Goal: Information Seeking & Learning: Learn about a topic

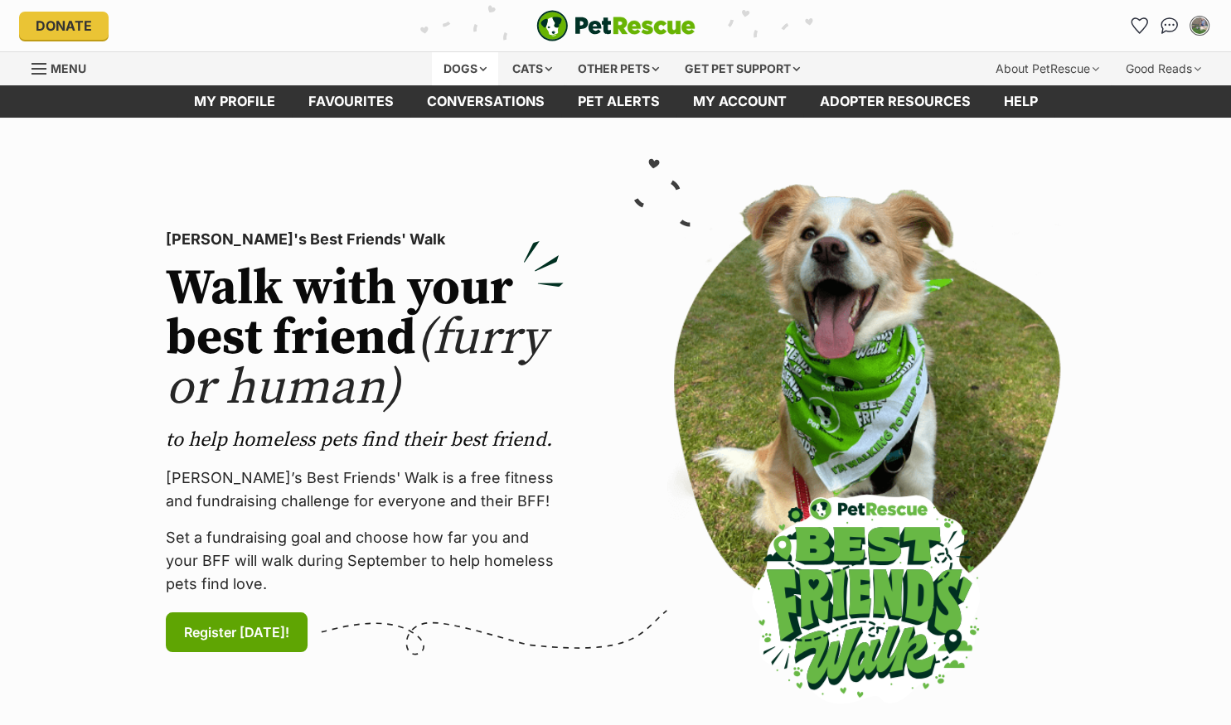
click at [462, 61] on div "Dogs" at bounding box center [465, 68] width 66 height 33
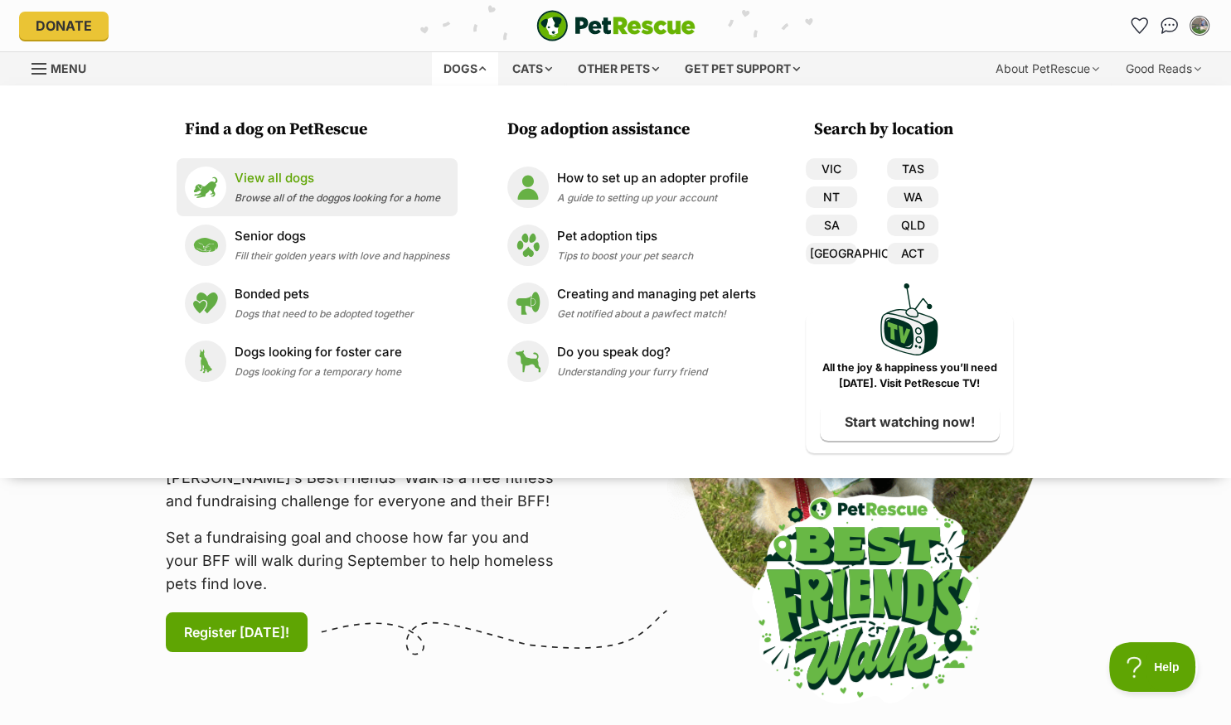
click at [271, 181] on p "View all dogs" at bounding box center [338, 178] width 206 height 19
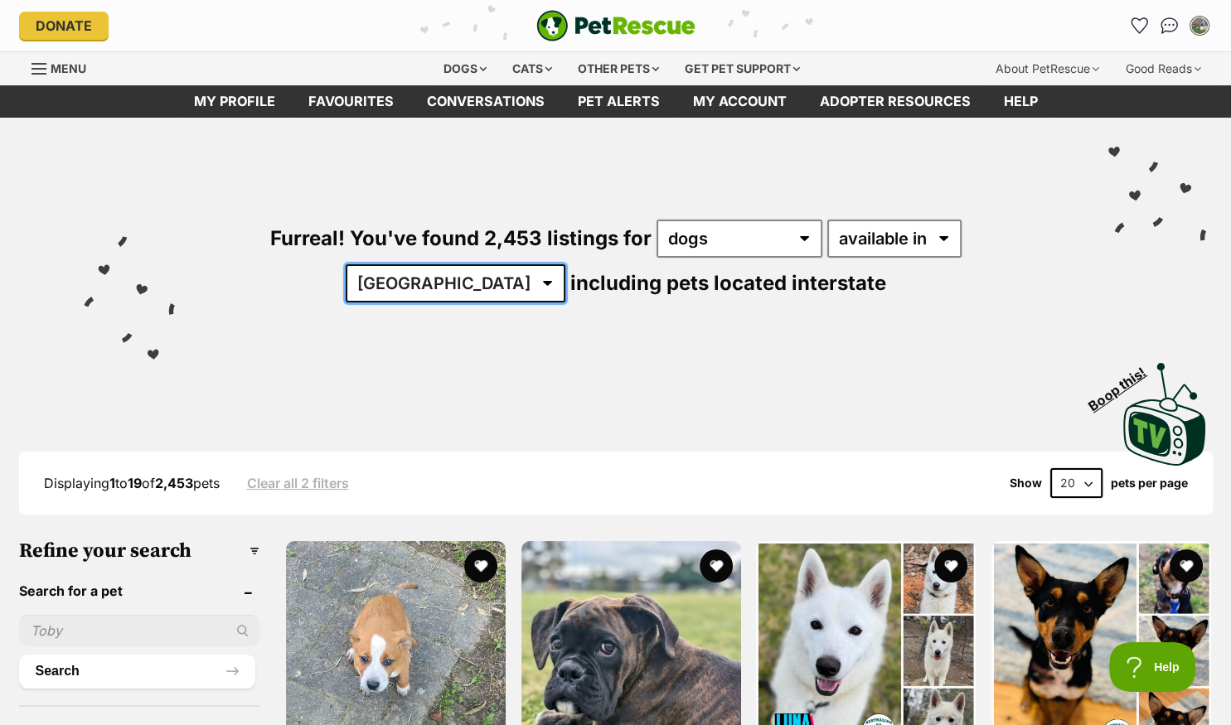
click at [346, 264] on select "Australia ACT NSW NT QLD SA TAS VIC WA" at bounding box center [456, 283] width 220 height 38
select select "QLD"
click option "QLD" at bounding box center [0, 0] width 0 height 0
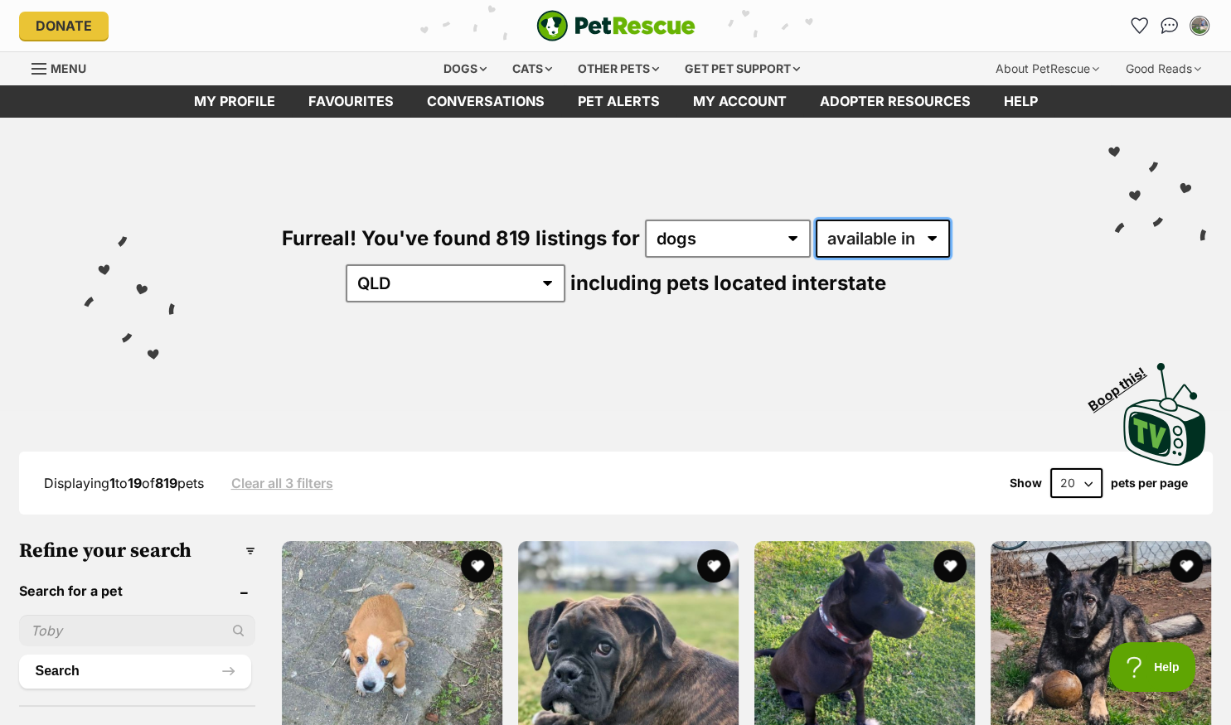
click at [815, 220] on select "available in located in" at bounding box center [882, 239] width 134 height 38
select select "disabled"
click option "located in" at bounding box center [0, 0] width 0 height 0
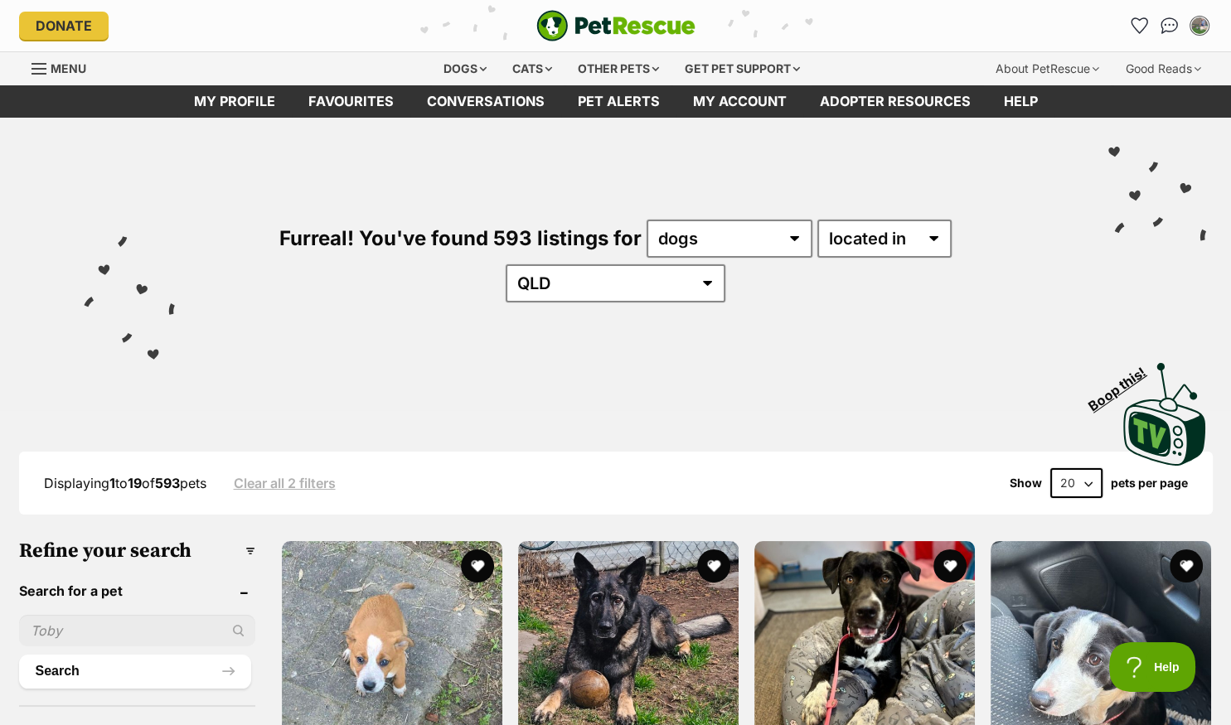
click at [1050, 468] on select "20 40 60" at bounding box center [1076, 483] width 52 height 30
select select "60"
click option "60" at bounding box center [0, 0] width 0 height 0
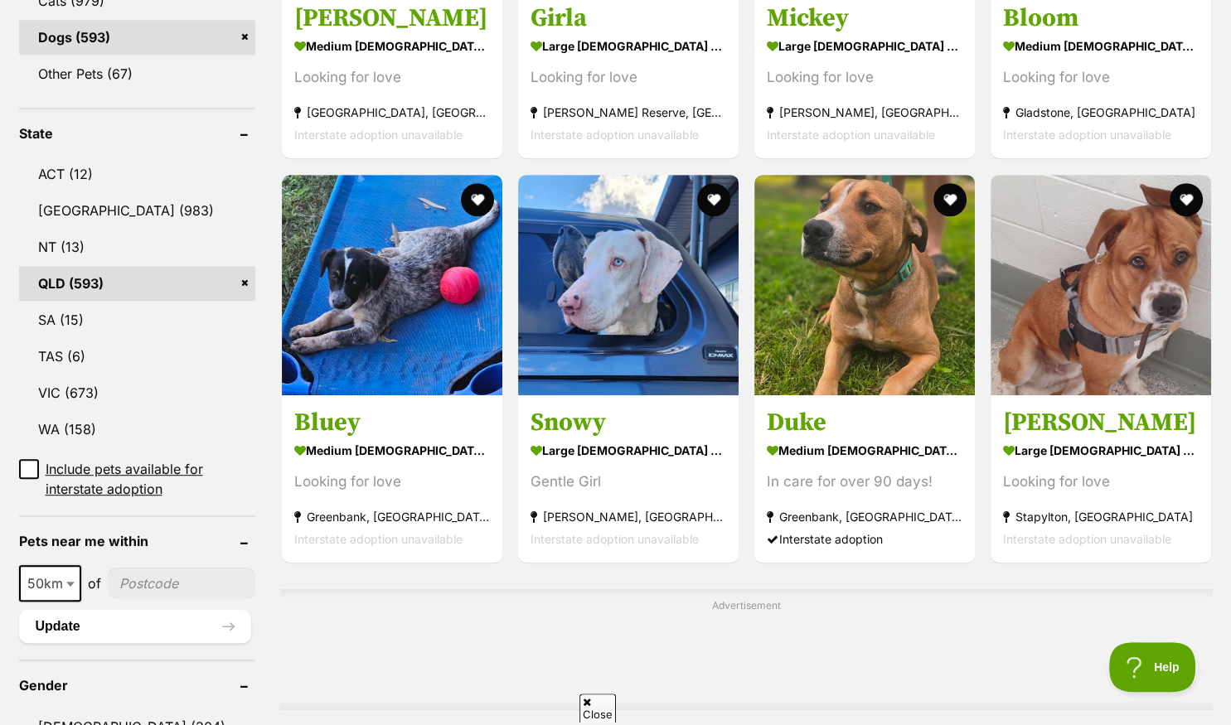
scroll to position [787, 0]
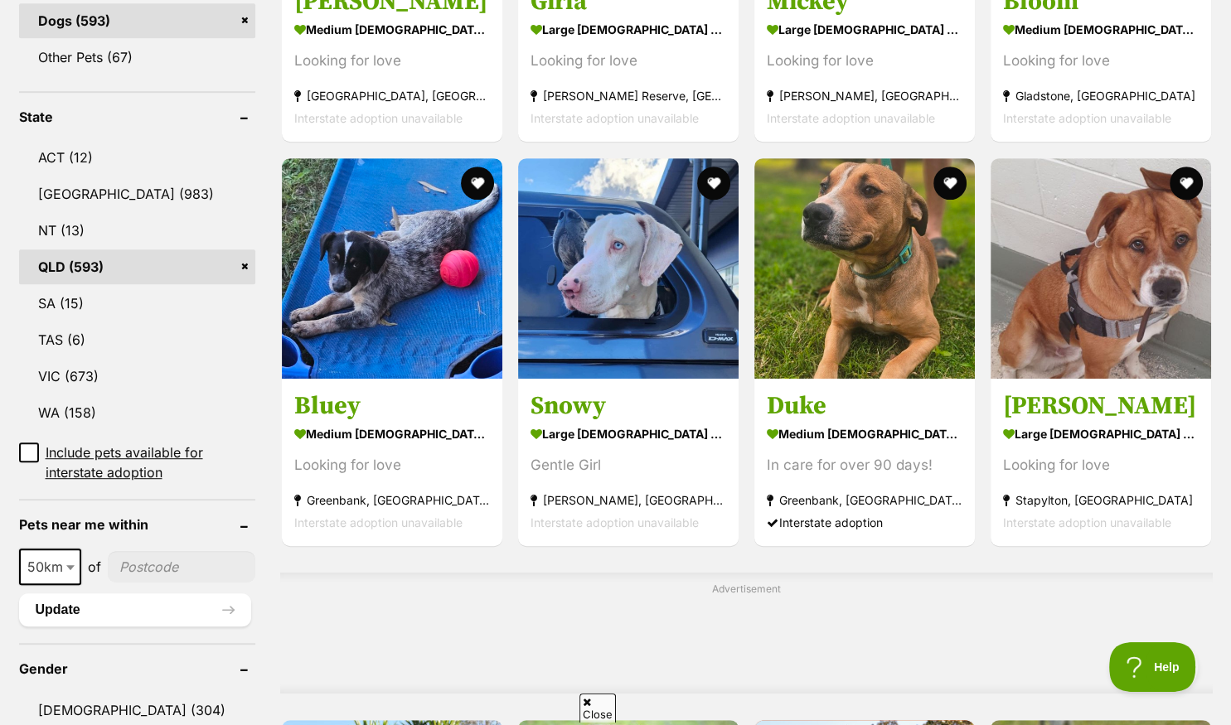
click at [129, 551] on input"] "postcode" at bounding box center [182, 566] width 148 height 31
type input"] "4073"
click at [101, 593] on button "Update" at bounding box center [135, 609] width 232 height 33
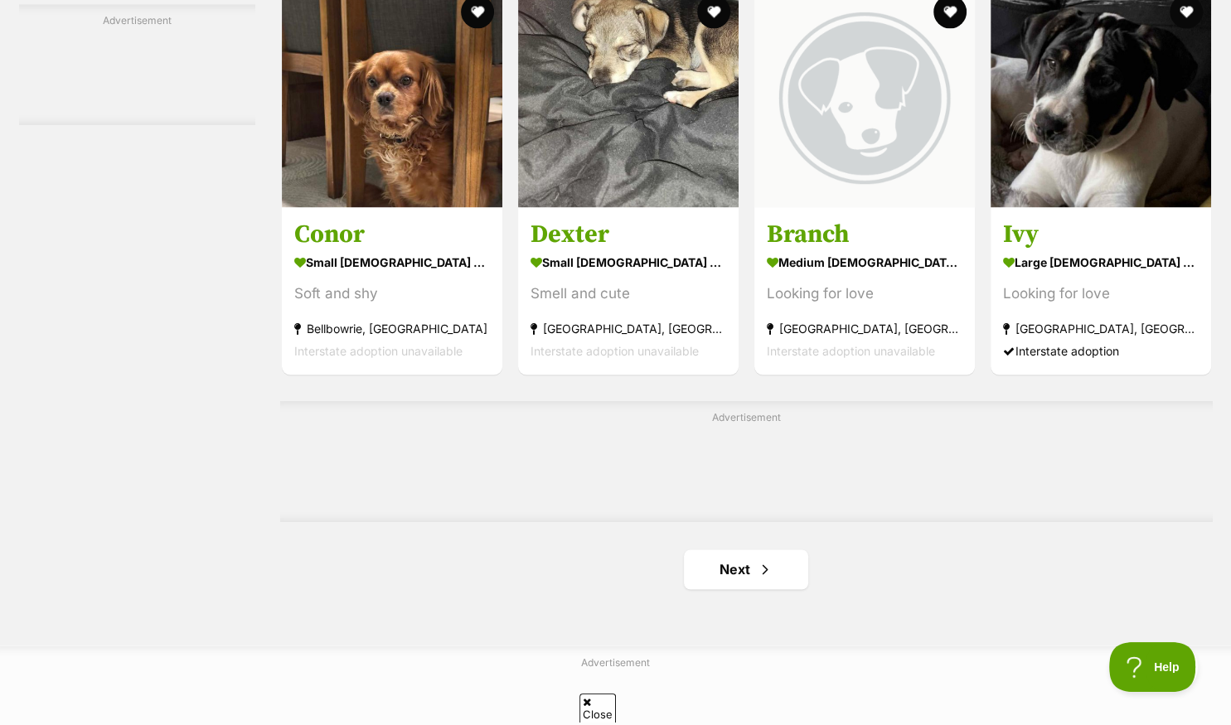
scroll to position [2625, 0]
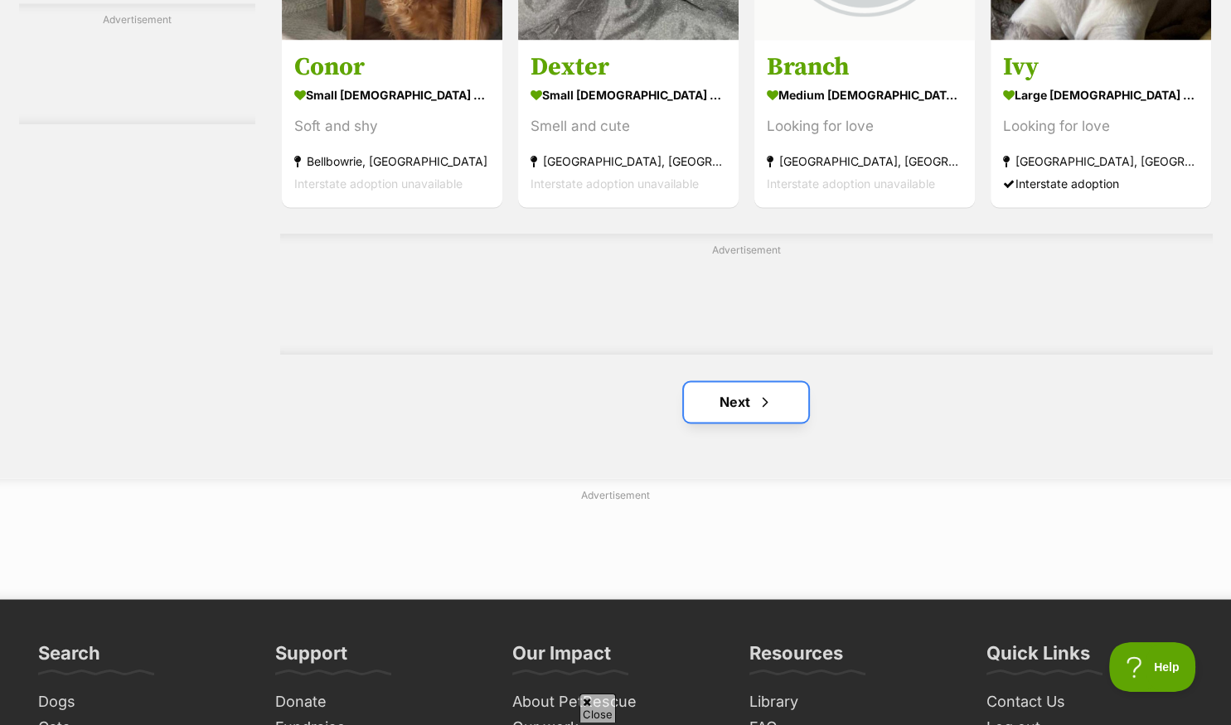
click at [741, 413] on link "Next" at bounding box center [746, 402] width 124 height 40
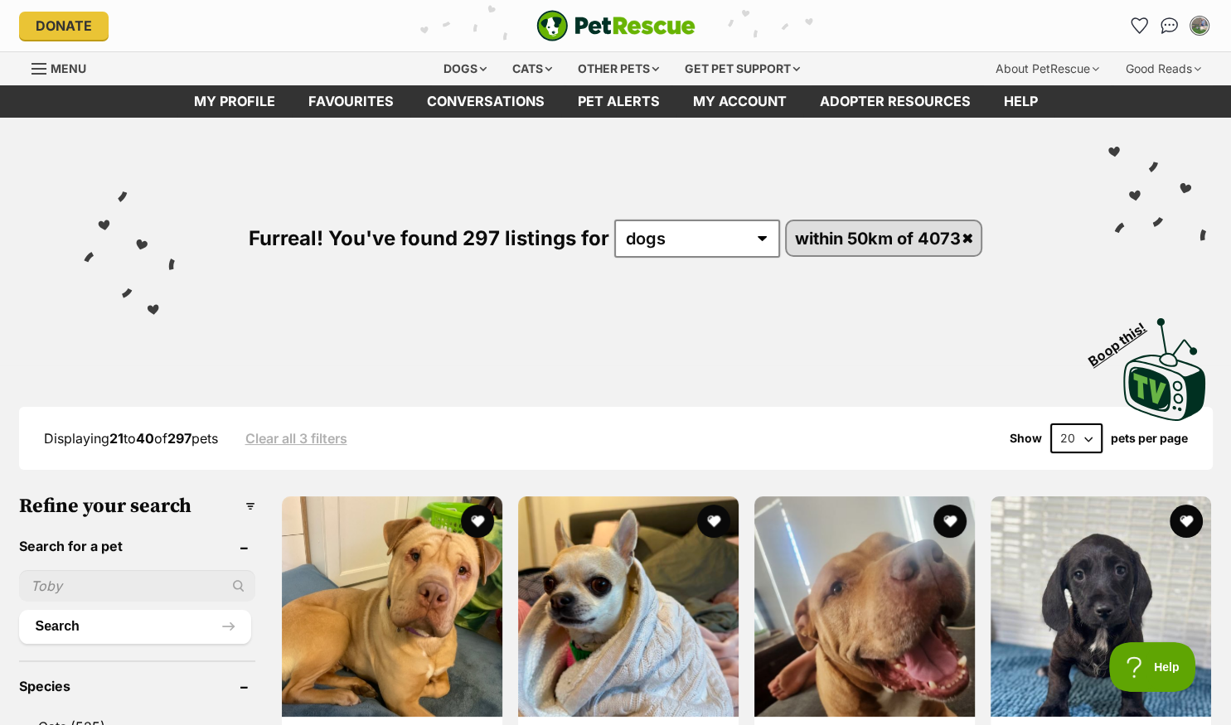
click at [1050, 423] on select "20 40 60" at bounding box center [1076, 438] width 52 height 30
select select "60"
click option "60" at bounding box center [0, 0] width 0 height 0
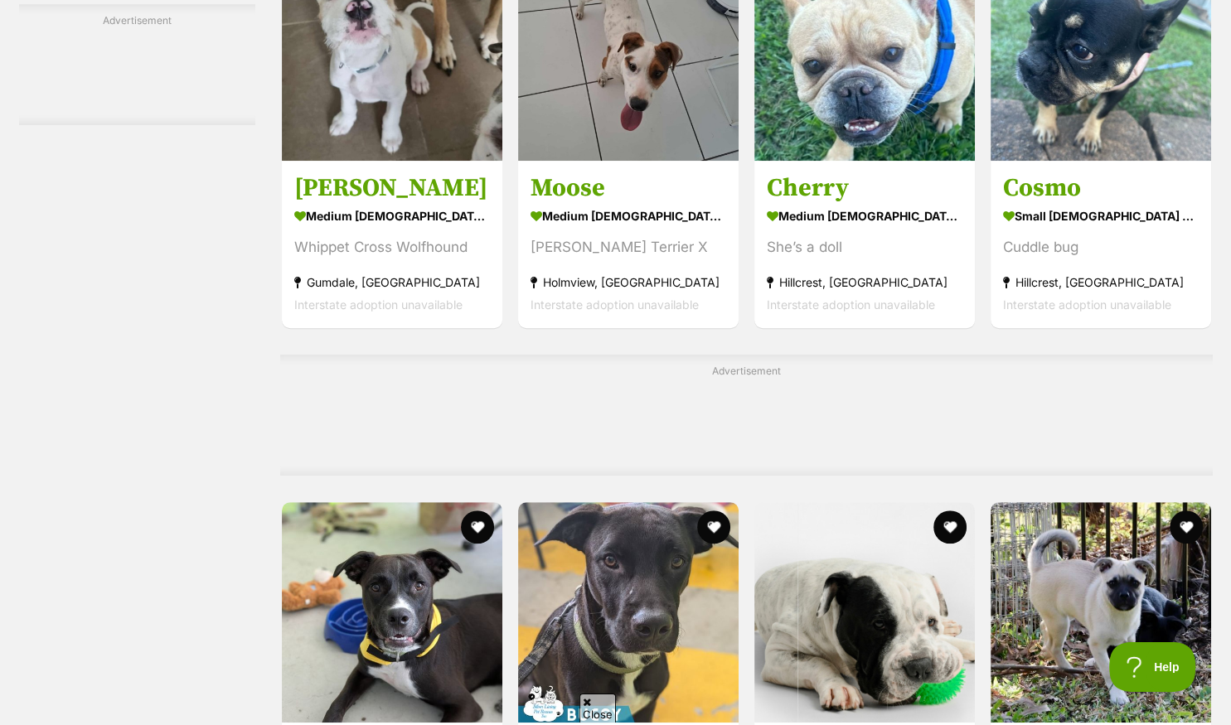
scroll to position [7438, 0]
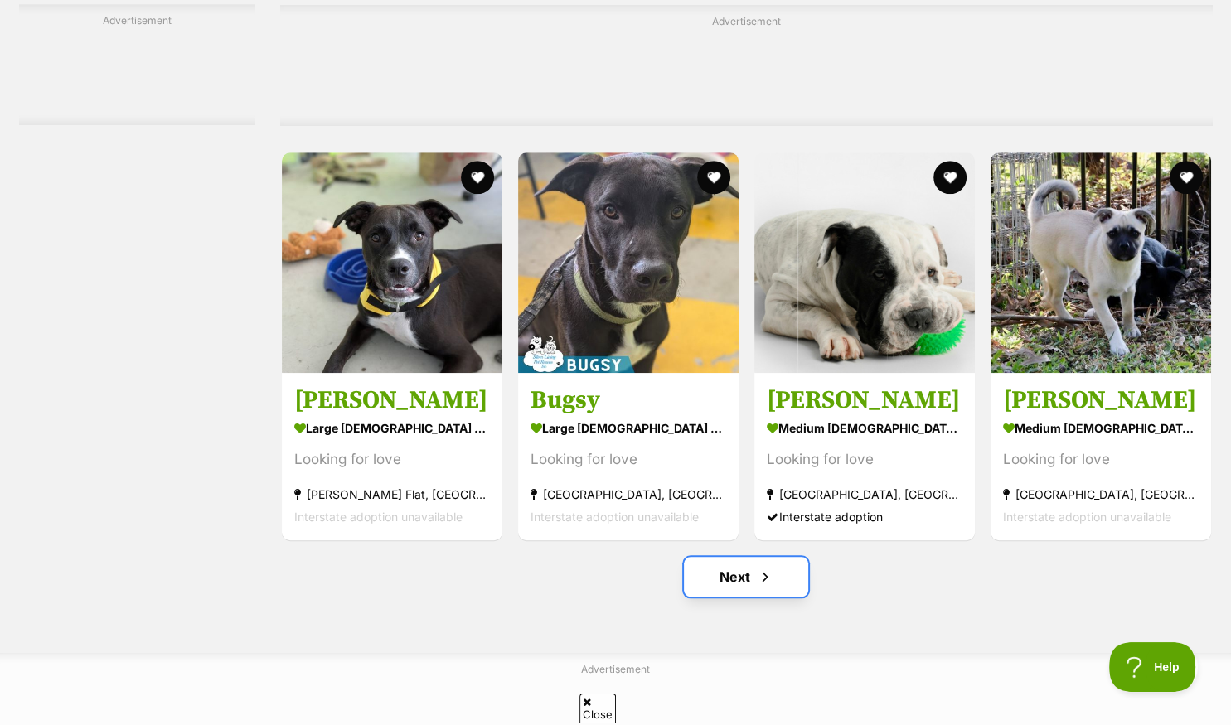
click at [741, 586] on link "Next" at bounding box center [746, 577] width 124 height 40
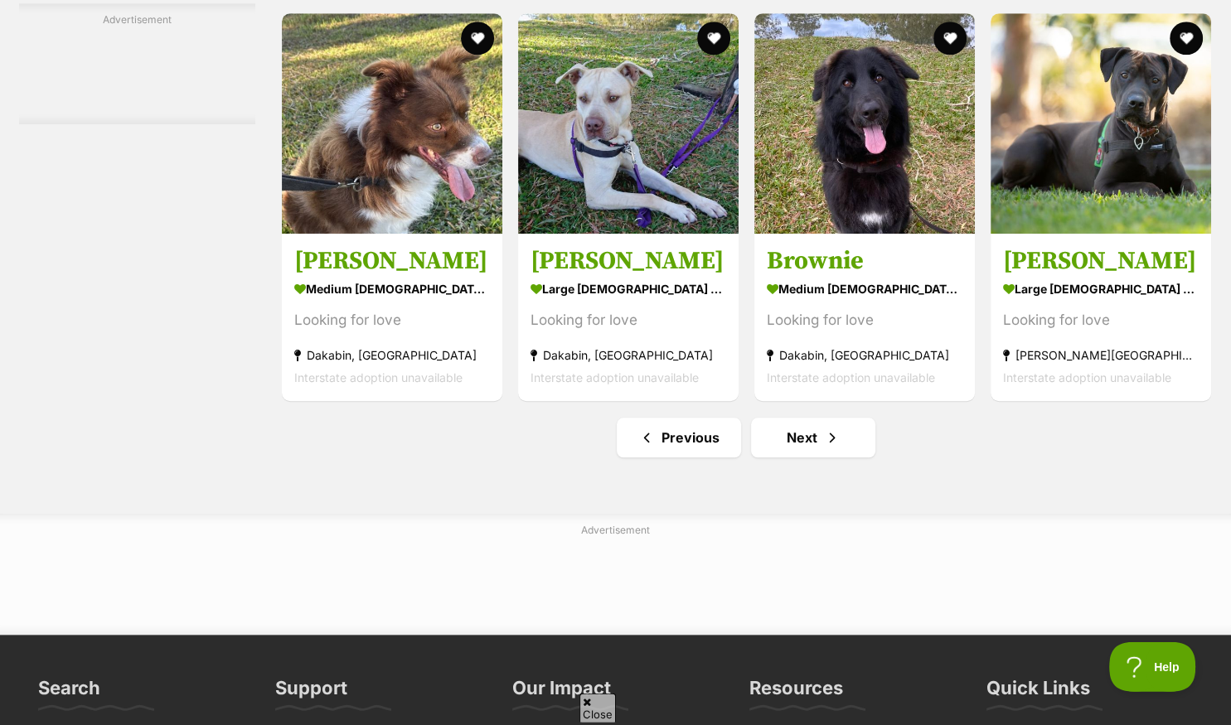
scroll to position [7613, 0]
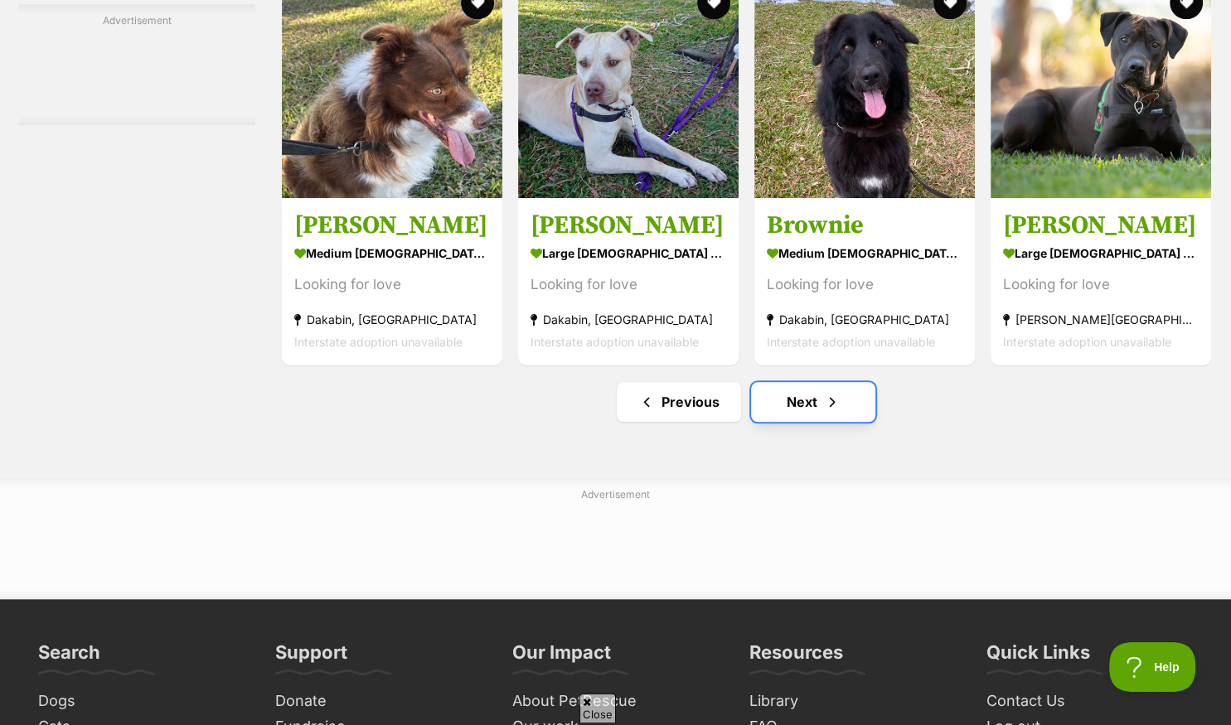
click at [804, 407] on link "Next" at bounding box center [813, 402] width 124 height 40
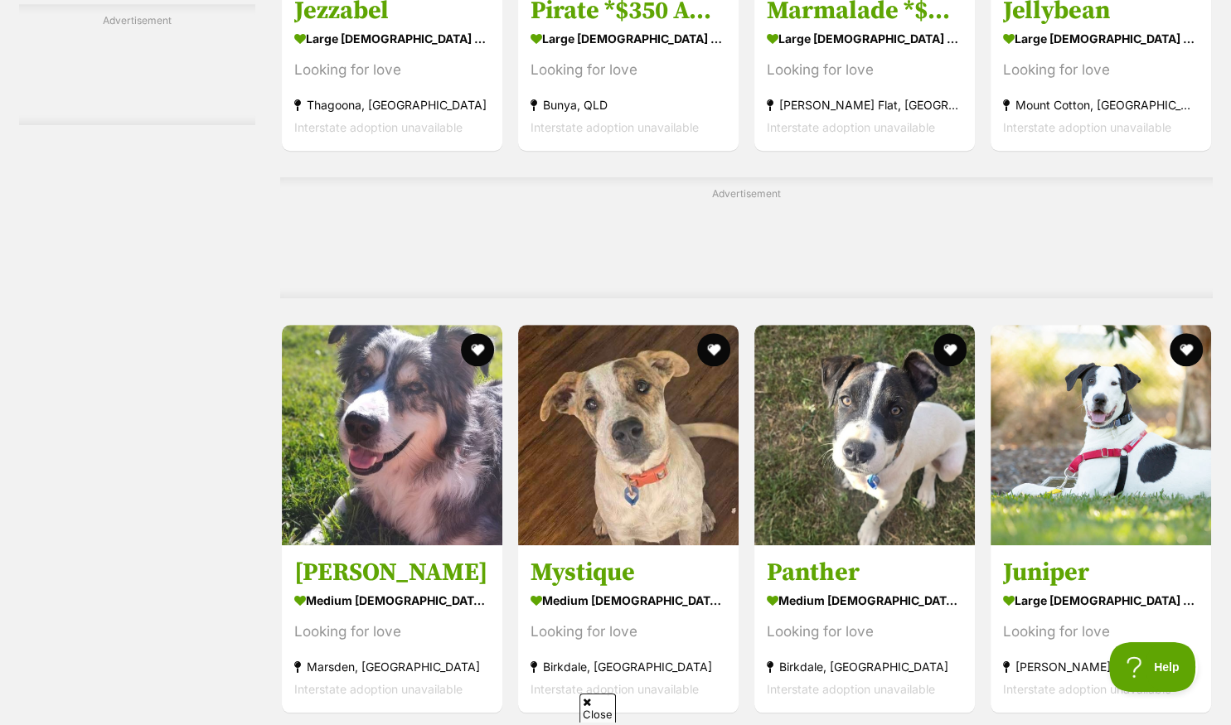
scroll to position [7525, 0]
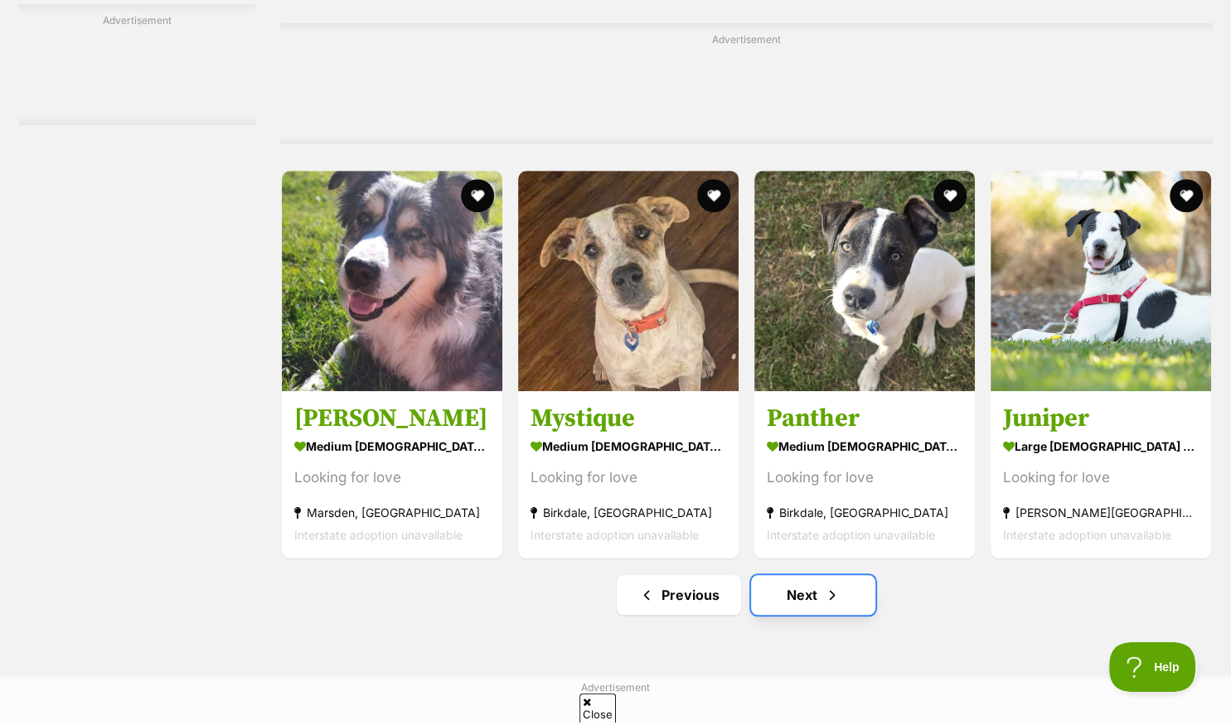
click at [807, 605] on link "Next" at bounding box center [813, 595] width 124 height 40
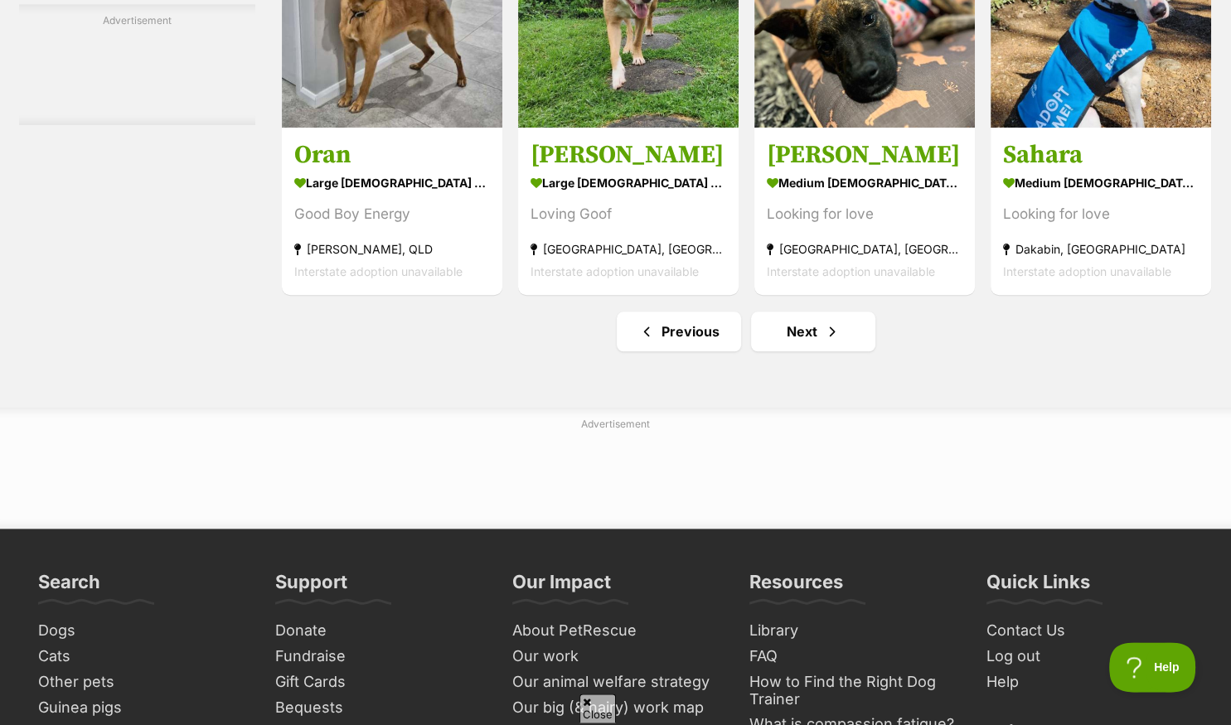
scroll to position [7708, 0]
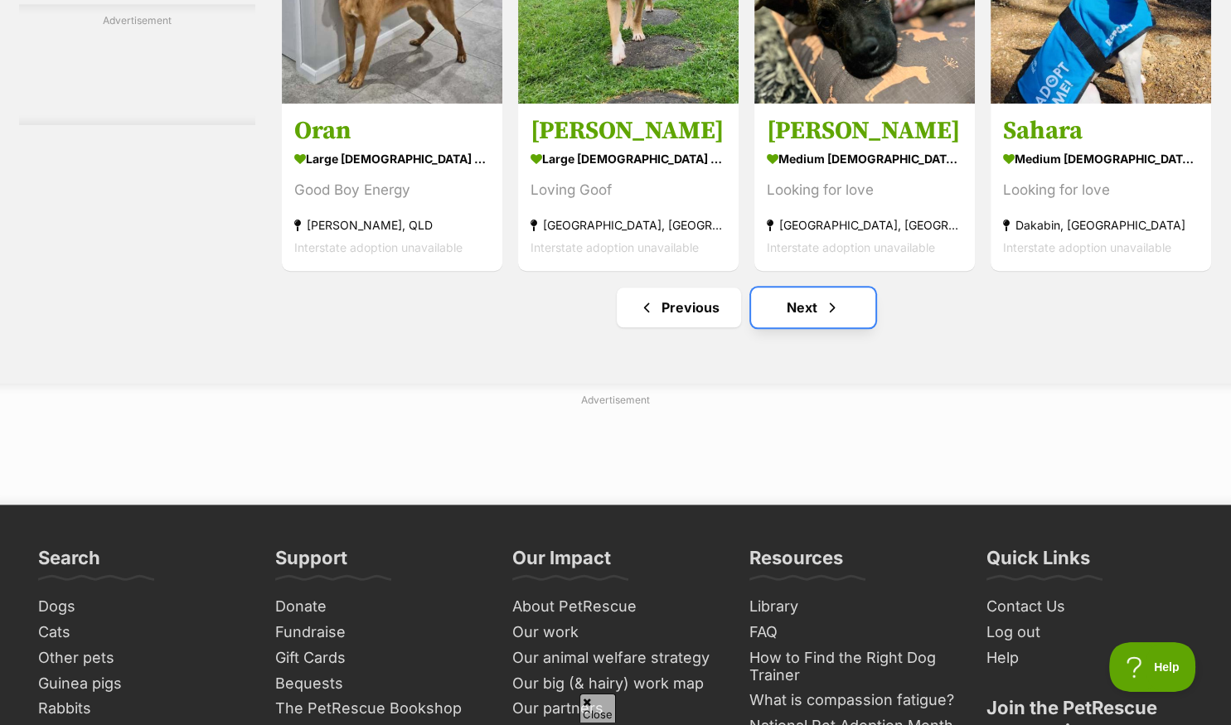
click at [811, 321] on link "Next" at bounding box center [813, 308] width 124 height 40
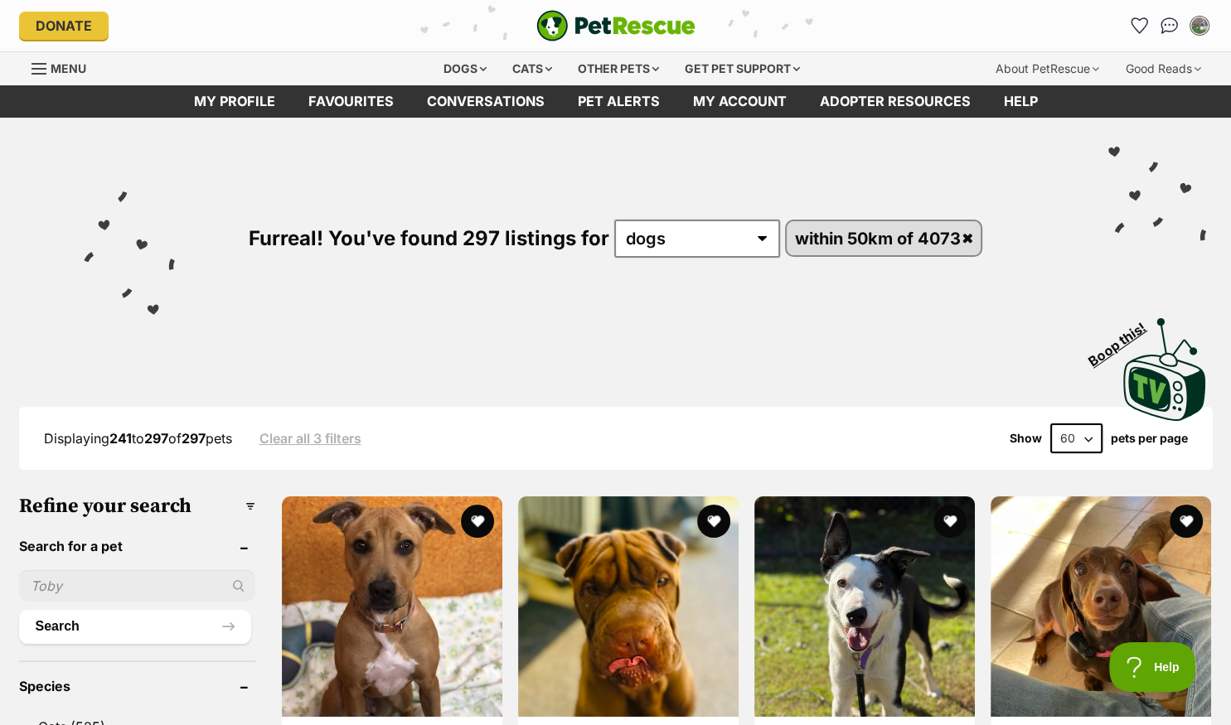
click at [91, 586] on input "text" at bounding box center [137, 585] width 236 height 31
type input "willow"
click at [58, 631] on button "Search" at bounding box center [135, 626] width 232 height 33
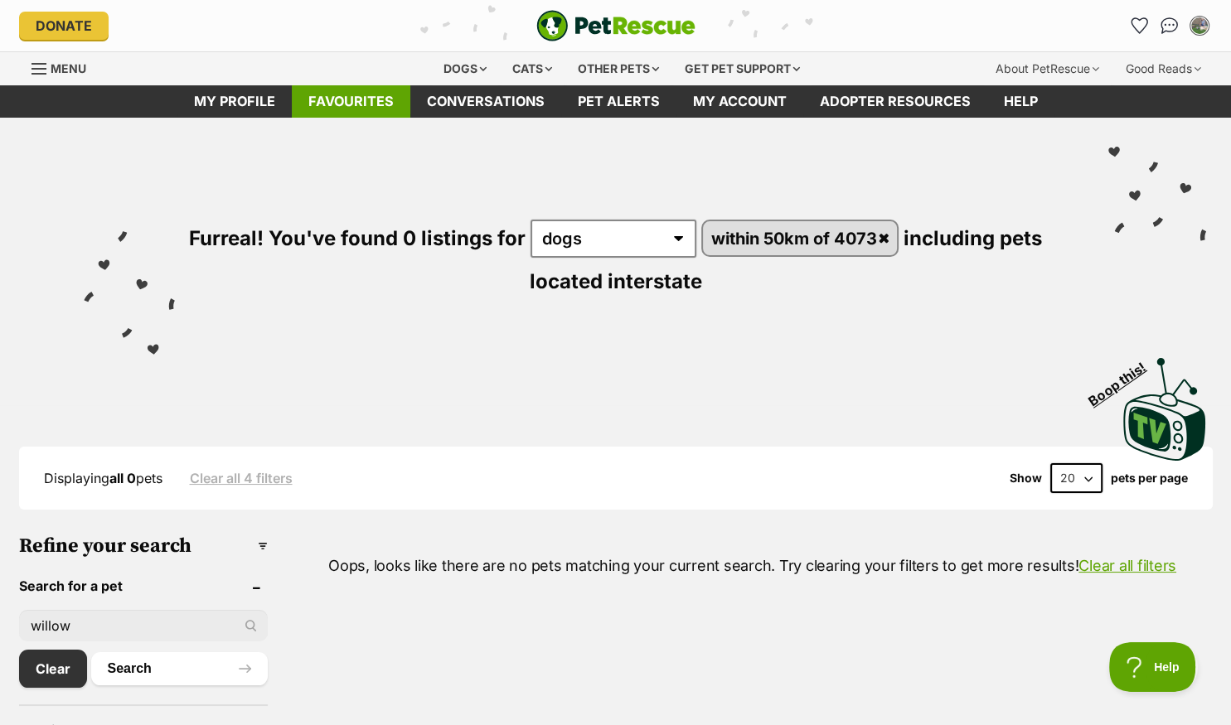
click at [356, 100] on link "Favourites" at bounding box center [351, 101] width 119 height 32
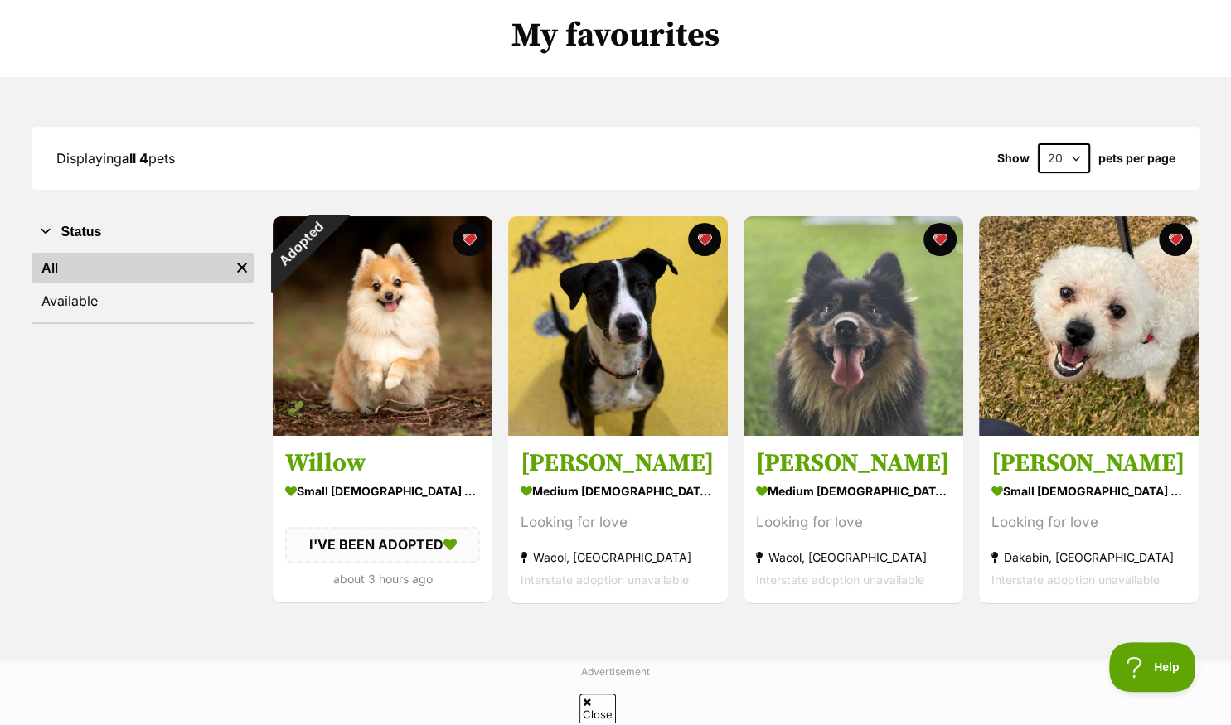
scroll to position [87, 0]
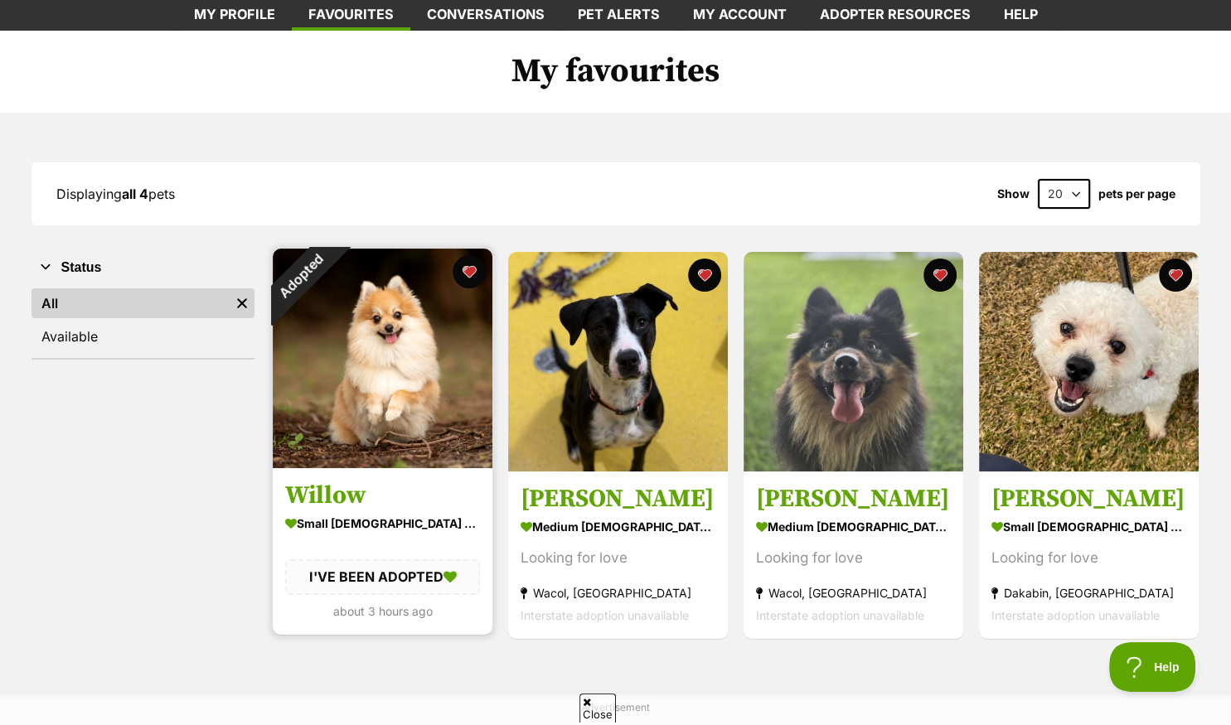
click at [371, 343] on img at bounding box center [383, 359] width 220 height 220
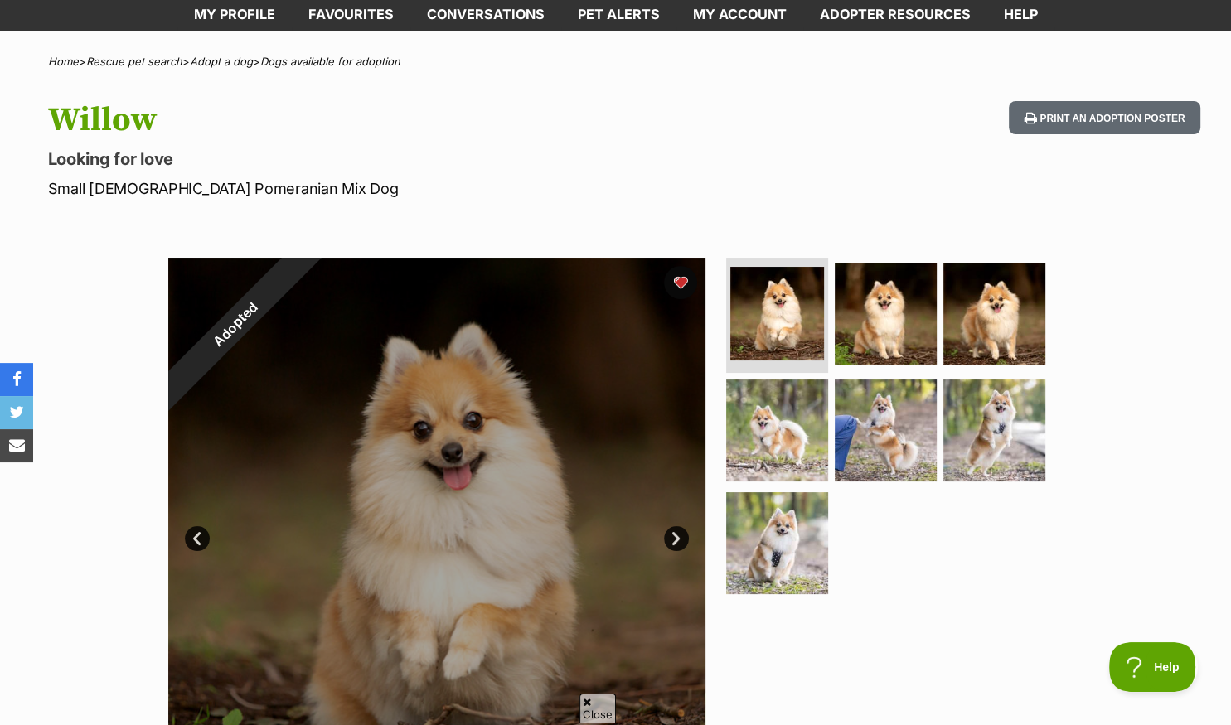
scroll to position [262, 0]
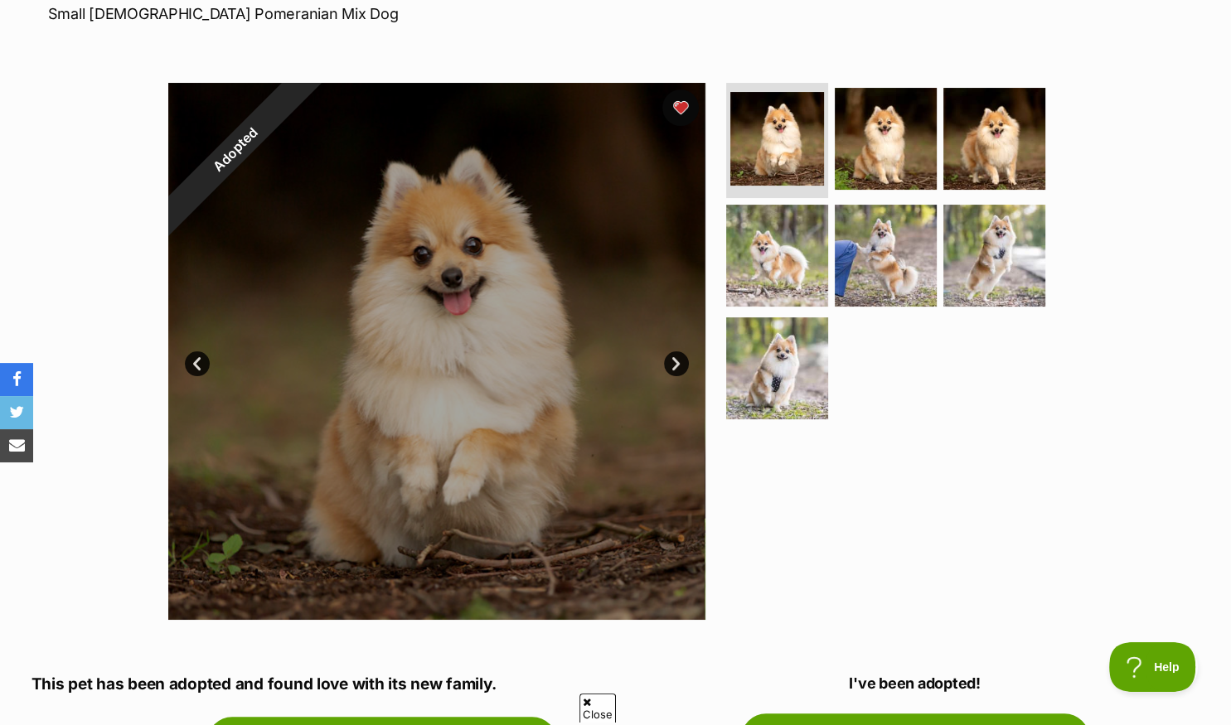
click at [680, 105] on button "favourite" at bounding box center [680, 107] width 36 height 36
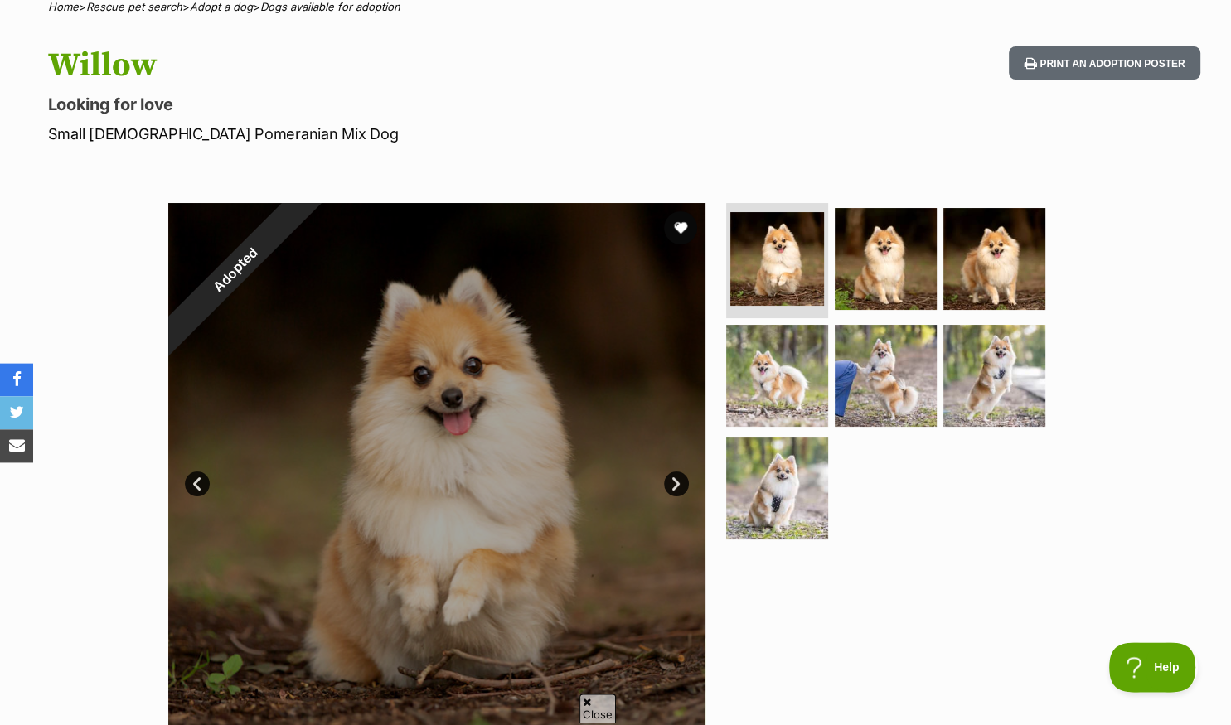
scroll to position [0, 0]
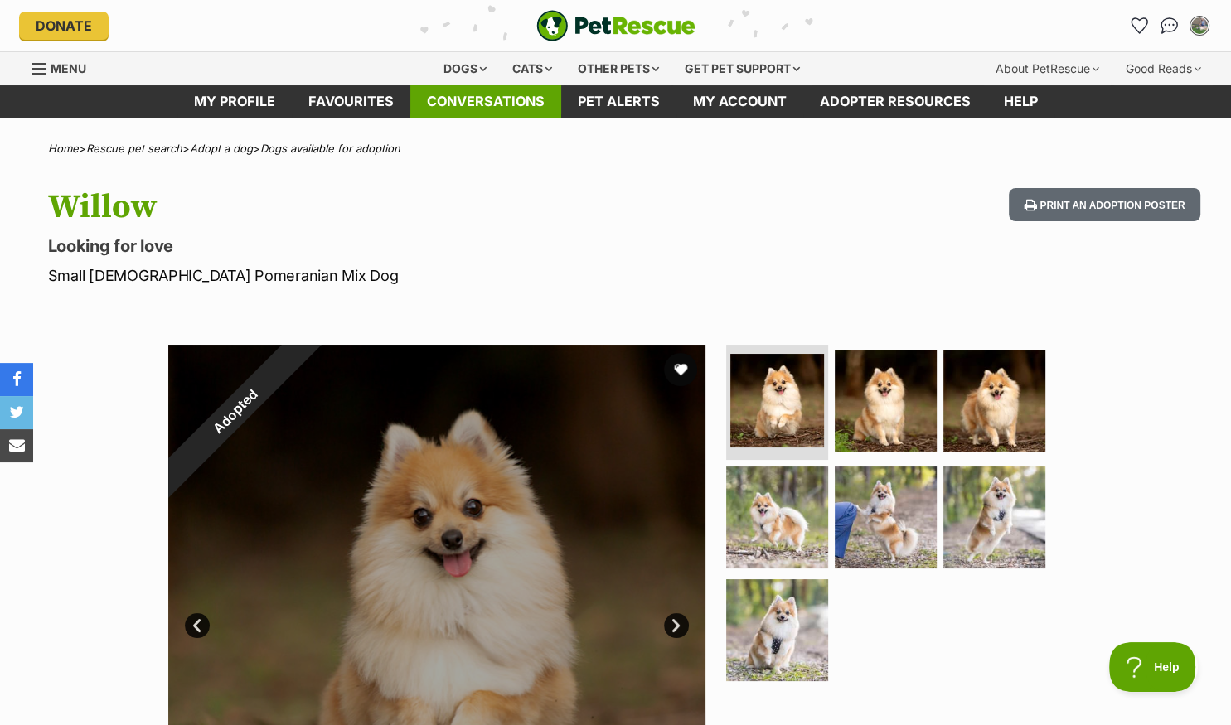
click at [474, 100] on link "Conversations" at bounding box center [485, 101] width 151 height 32
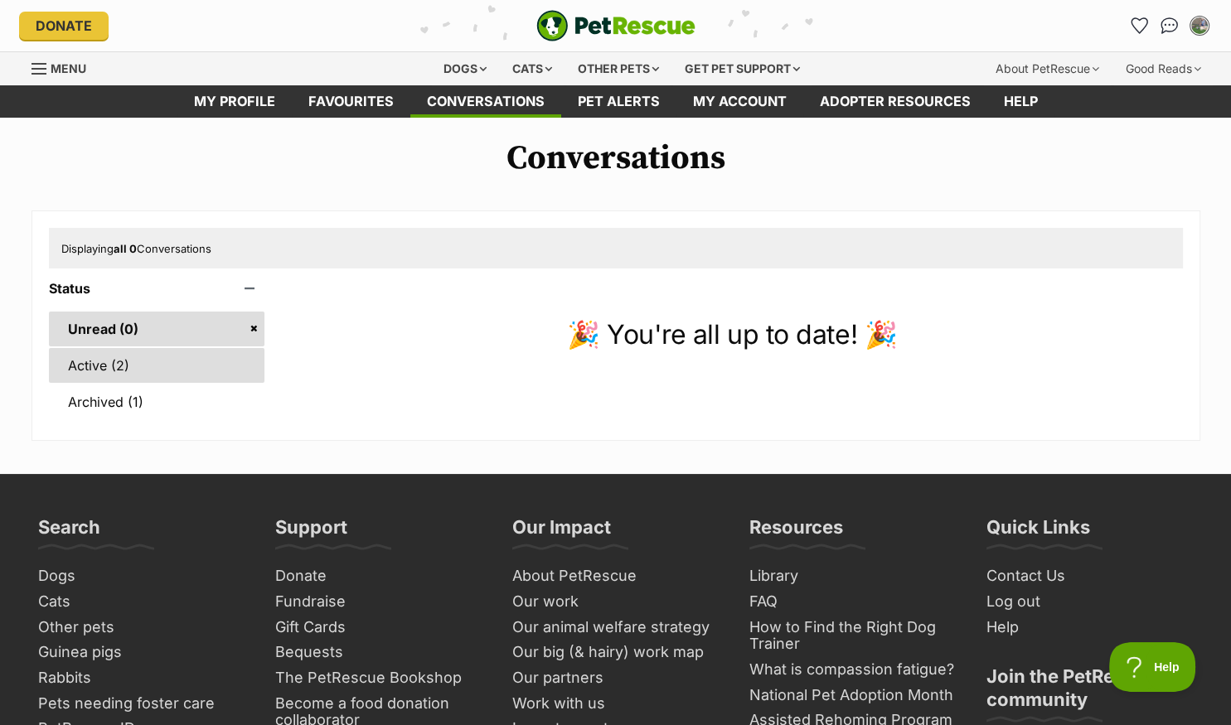
click at [94, 360] on link "Active (2)" at bounding box center [157, 365] width 216 height 35
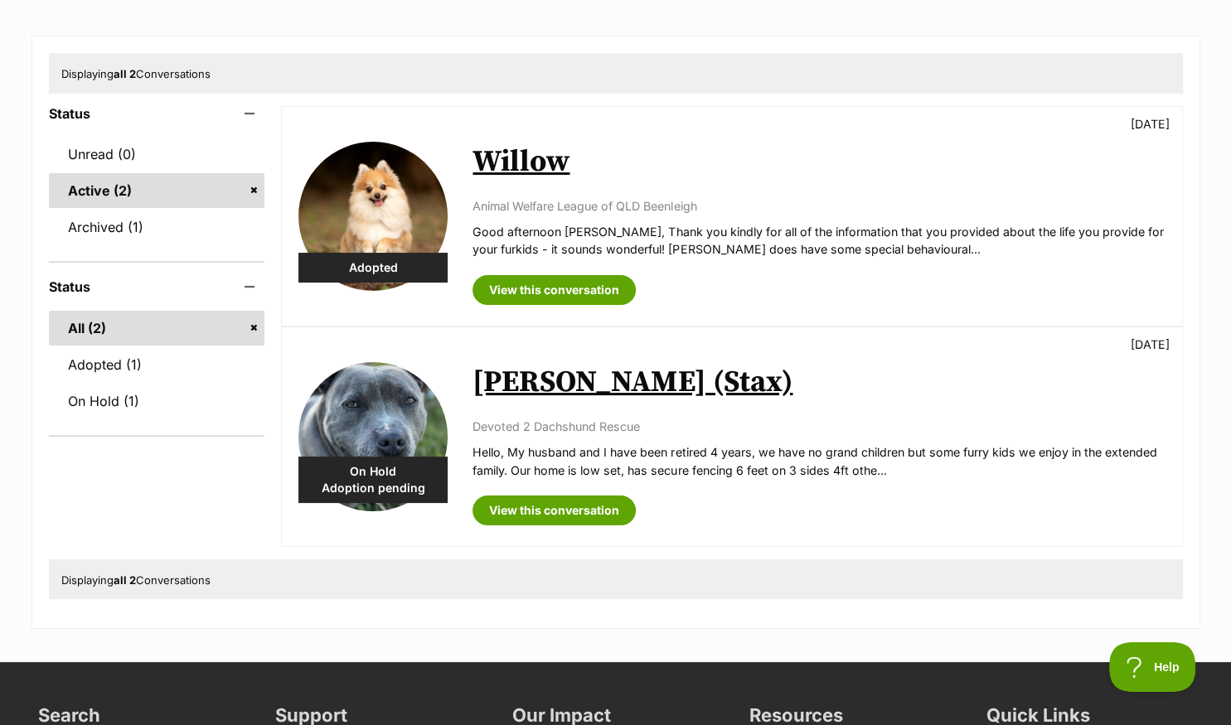
click at [742, 181] on div "Willow [DATE] Animal Welfare League of QLD Beenleigh Good afternoon [PERSON_NAM…" at bounding box center [818, 216] width 692 height 177
click at [360, 268] on div "Adopted" at bounding box center [372, 268] width 149 height 30
click at [365, 209] on img at bounding box center [372, 216] width 149 height 149
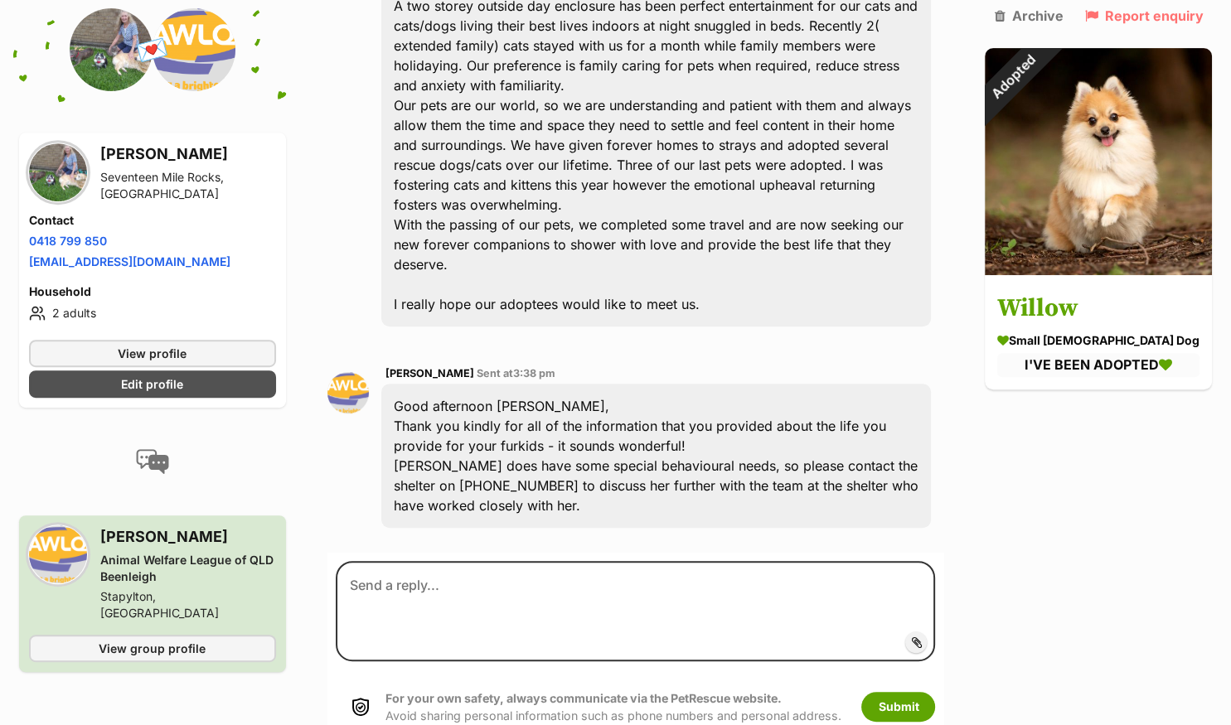
scroll to position [307, 0]
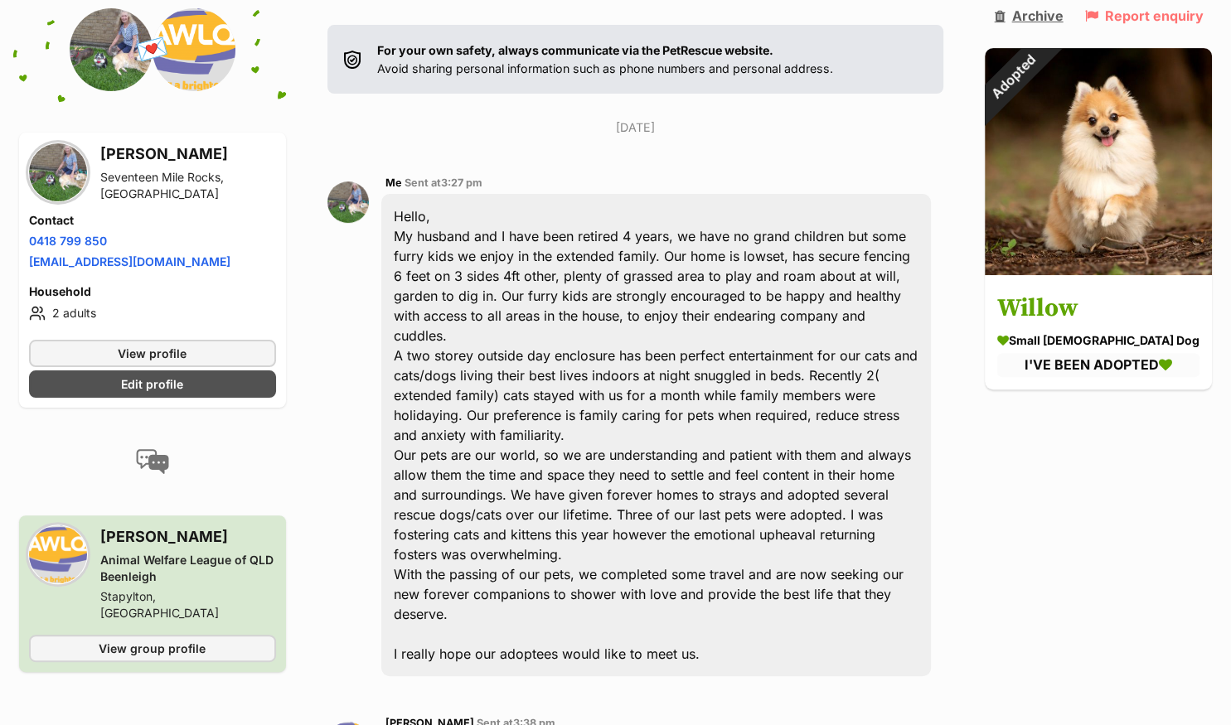
click at [1004, 17] on icon at bounding box center [999, 15] width 11 height 13
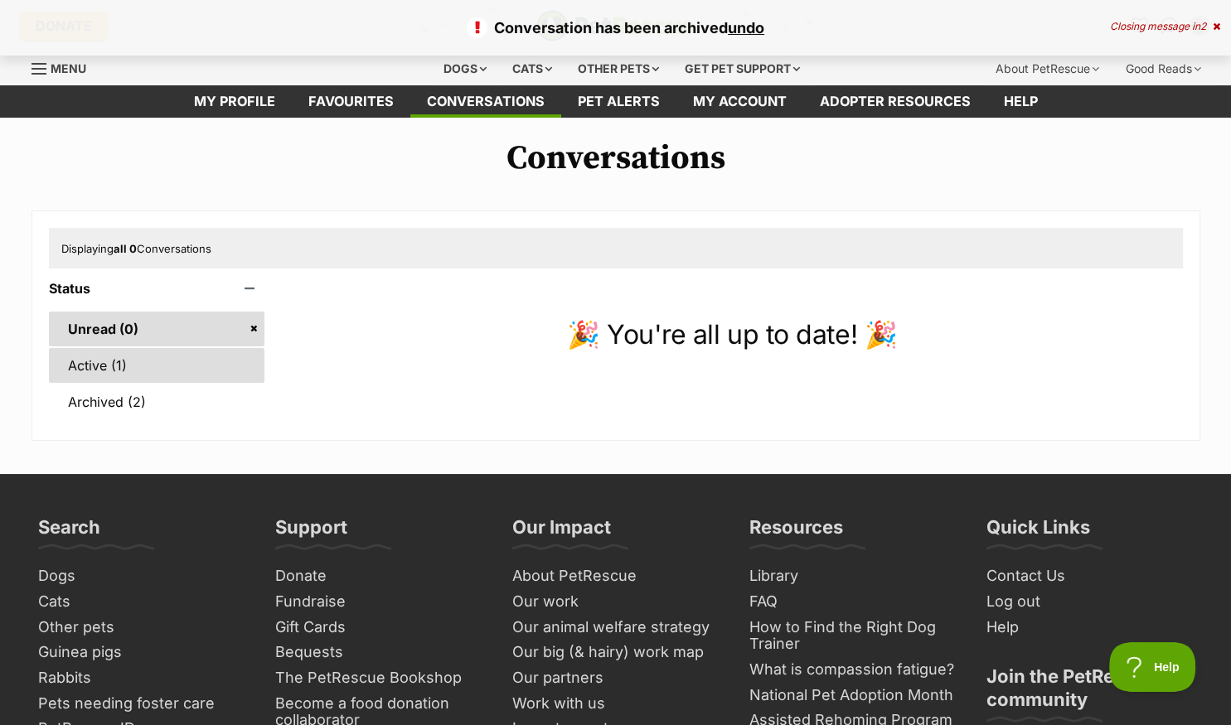
click at [93, 370] on link "Active (1)" at bounding box center [157, 365] width 216 height 35
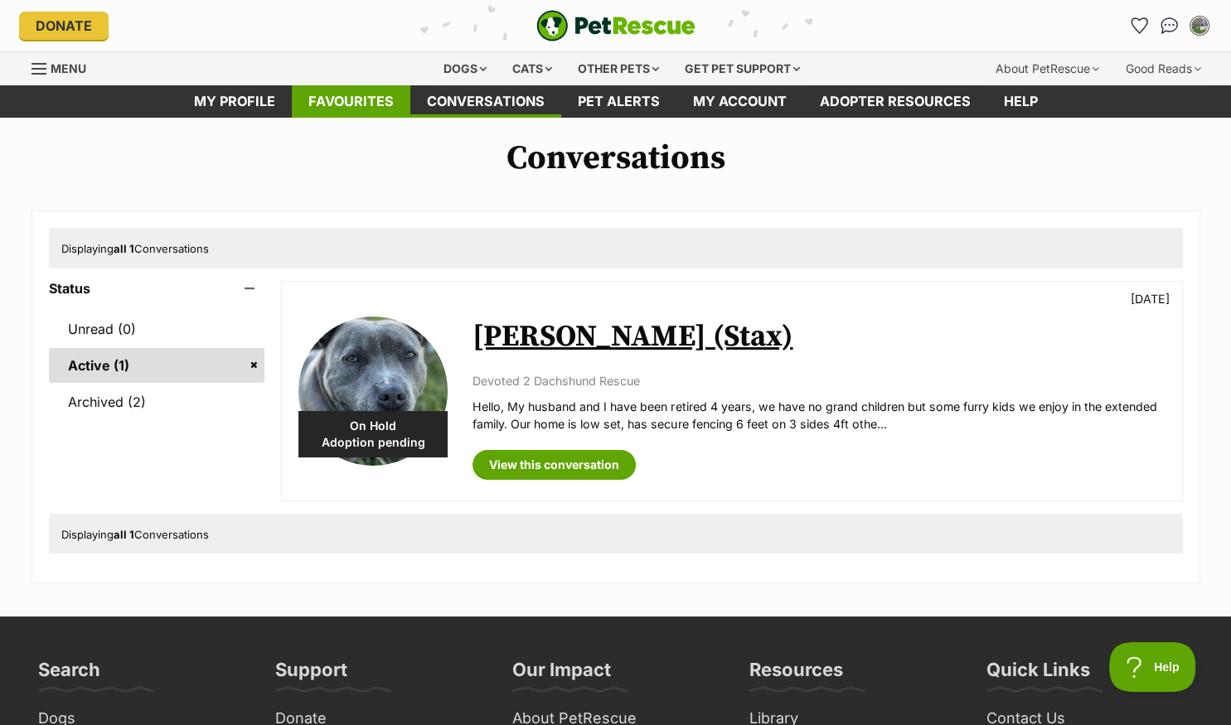
click at [338, 102] on link "Favourites" at bounding box center [351, 101] width 119 height 32
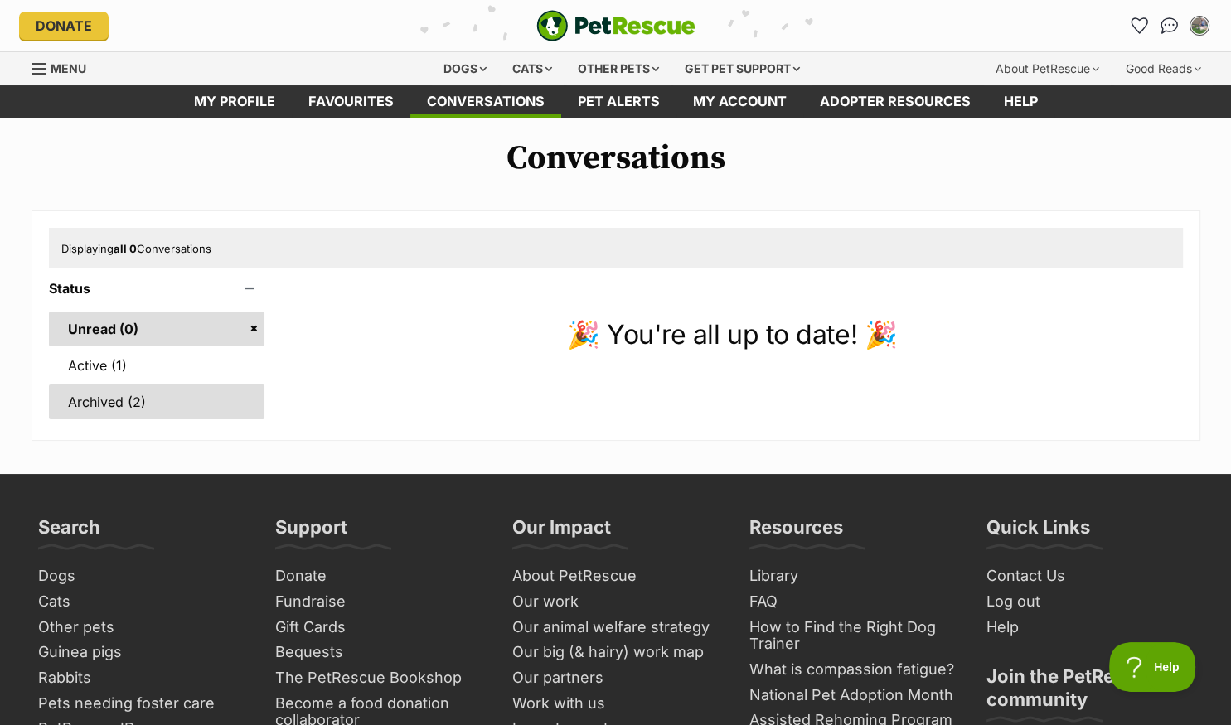
click at [80, 403] on link "Archived (2)" at bounding box center [157, 402] width 216 height 35
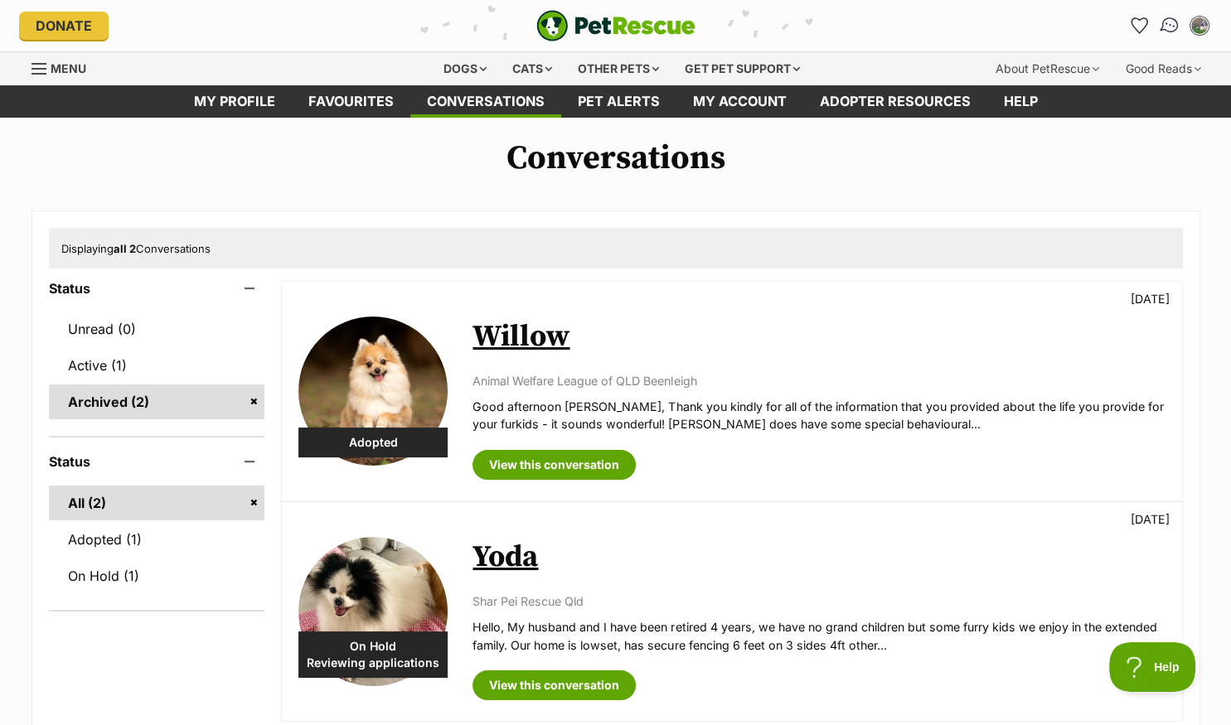
click at [1167, 25] on img "Conversations" at bounding box center [1169, 26] width 22 height 22
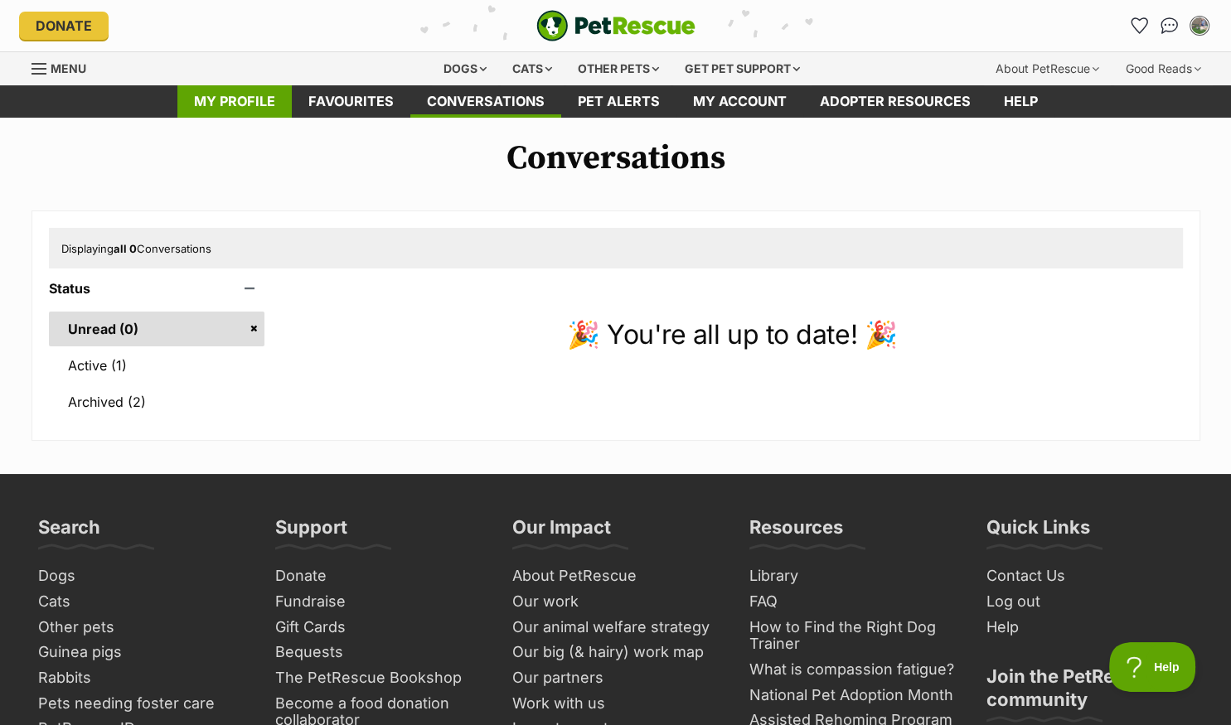
click at [237, 96] on link "My profile" at bounding box center [234, 101] width 114 height 32
